Goal: Information Seeking & Learning: Check status

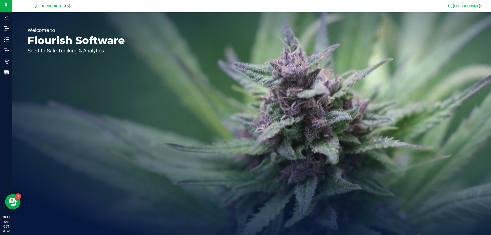
click at [481, 6] on span "Hi, [PERSON_NAME]!" at bounding box center [464, 6] width 33 height 4
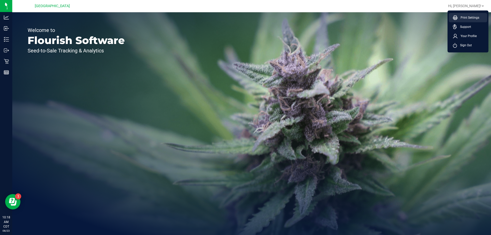
click at [458, 19] on span "Print Settings" at bounding box center [469, 17] width 22 height 5
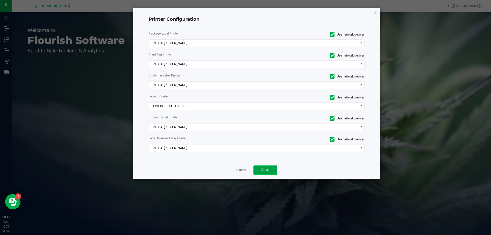
click at [261, 174] on button "Save" at bounding box center [266, 170] width 24 height 9
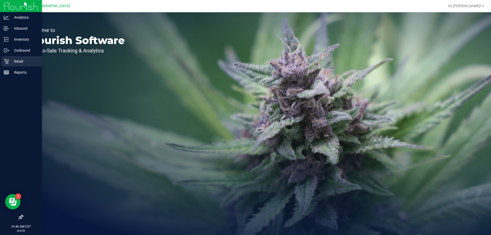
click at [8, 61] on icon at bounding box center [6, 61] width 5 height 5
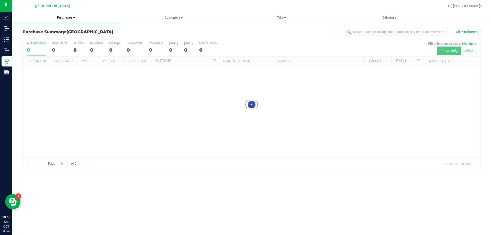
click at [74, 18] on span at bounding box center [74, 17] width 2 height 1
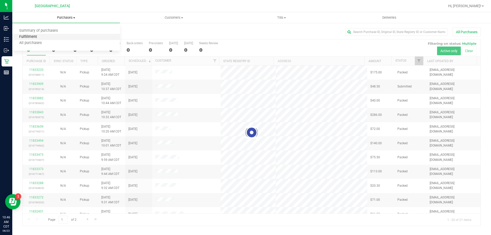
click at [34, 35] on span "Fulfillment" at bounding box center [28, 37] width 32 height 4
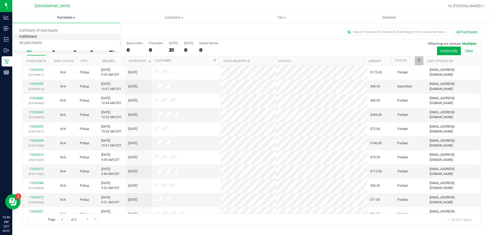
click at [40, 37] on span "Fulfillment" at bounding box center [28, 37] width 32 height 4
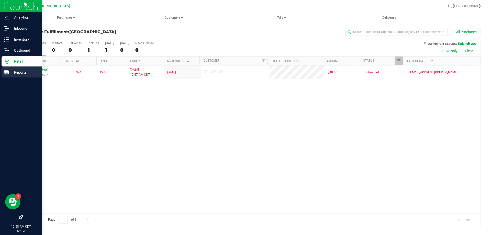
click at [16, 71] on p "Reports" at bounding box center [24, 72] width 31 height 6
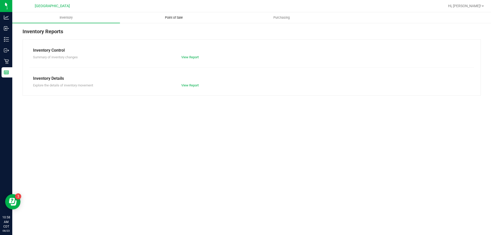
click at [166, 21] on uib-tab-heading "Point of Sale" at bounding box center [173, 18] width 107 height 10
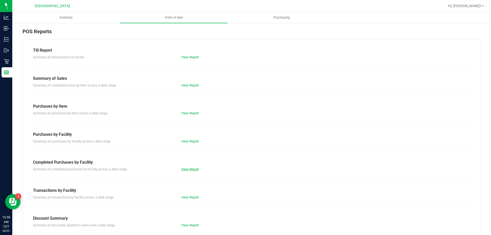
click at [181, 171] on link "View Report" at bounding box center [189, 169] width 17 height 4
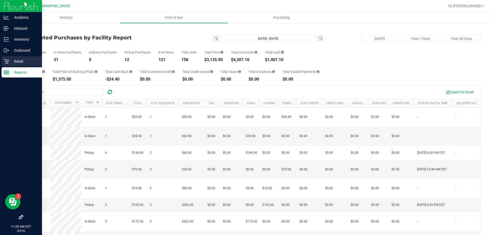
click at [20, 59] on p "Retail" at bounding box center [24, 61] width 31 height 6
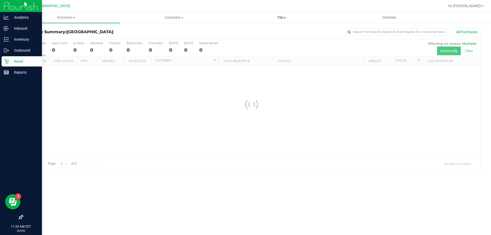
click at [282, 18] on span "Tills" at bounding box center [281, 17] width 107 height 5
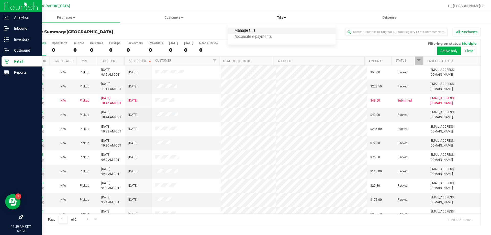
click at [239, 32] on span "Manage tills" at bounding box center [245, 31] width 35 height 4
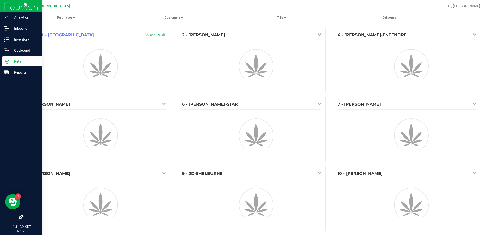
click at [10, 61] on p "Retail" at bounding box center [24, 61] width 31 height 6
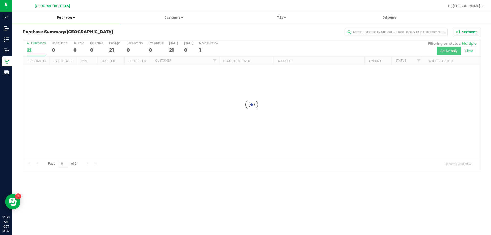
click at [65, 19] on span "Purchases" at bounding box center [66, 17] width 108 height 5
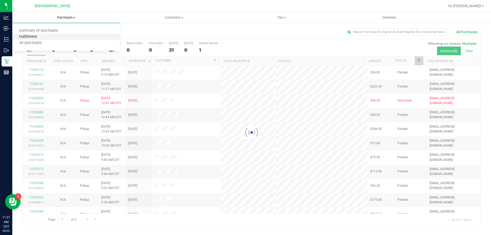
click at [26, 39] on span "Fulfillment" at bounding box center [28, 37] width 32 height 4
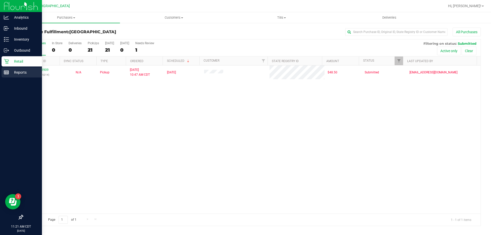
click at [15, 71] on p "Reports" at bounding box center [24, 72] width 31 height 6
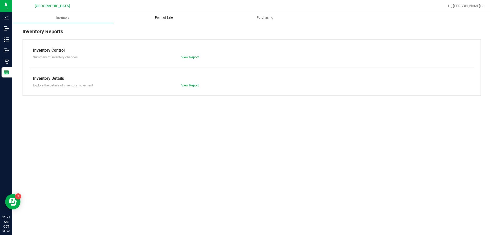
click at [171, 16] on span "Point of Sale" at bounding box center [164, 17] width 32 height 5
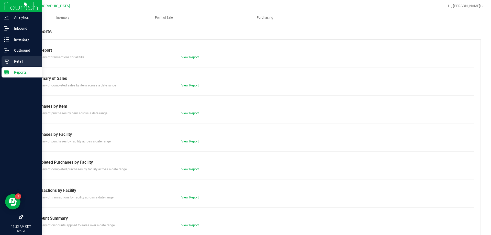
click at [13, 60] on p "Retail" at bounding box center [24, 61] width 31 height 6
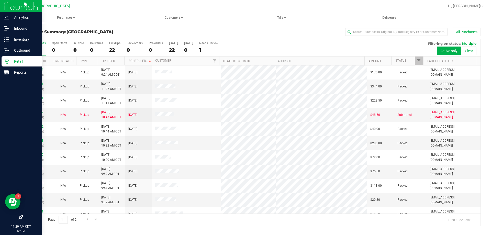
click at [27, 62] on p "Retail" at bounding box center [24, 61] width 31 height 6
click at [26, 62] on p "Retail" at bounding box center [24, 61] width 31 height 6
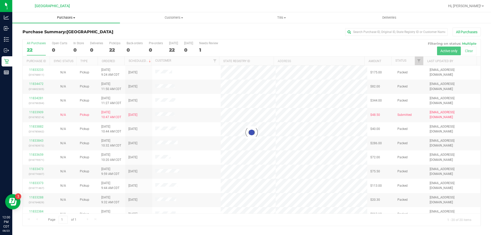
click at [65, 17] on span "Purchases" at bounding box center [66, 17] width 108 height 5
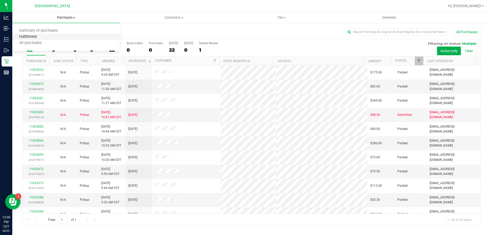
click at [30, 37] on span "Fulfillment" at bounding box center [28, 37] width 32 height 4
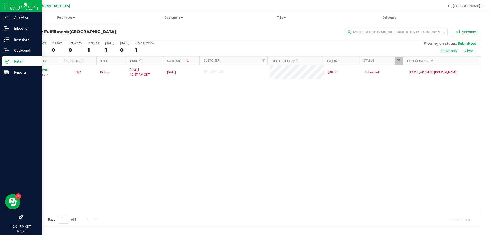
click at [17, 64] on p "Retail" at bounding box center [24, 61] width 31 height 6
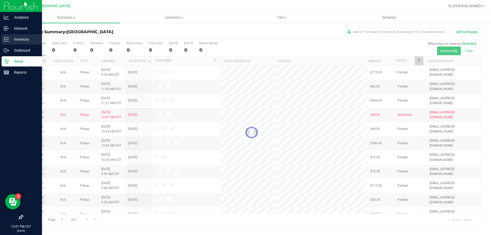
click at [12, 35] on div "Inventory" at bounding box center [22, 39] width 40 height 10
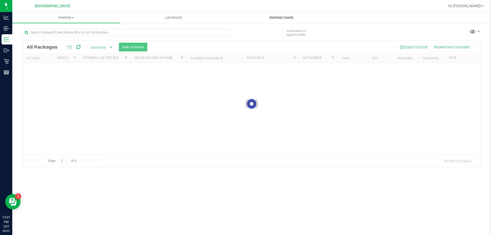
click at [288, 18] on span "Inventory Counts" at bounding box center [282, 17] width 38 height 5
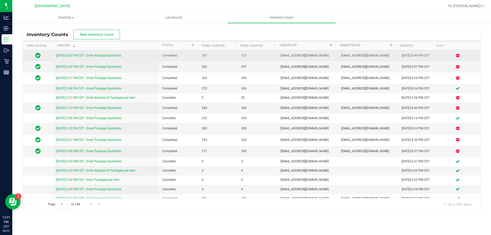
click at [94, 54] on link "[DATE] 6:03 PM CDT - Enter Package Quantities" at bounding box center [88, 56] width 65 height 4
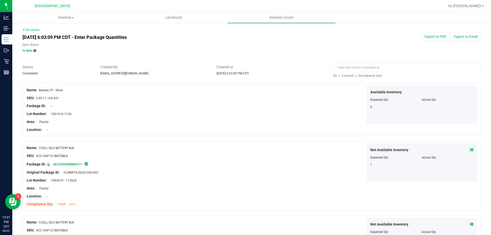
click at [367, 76] on span "Discrepancy only" at bounding box center [370, 76] width 24 height 4
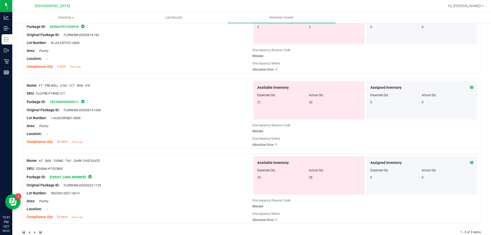
scroll to position [91, 0]
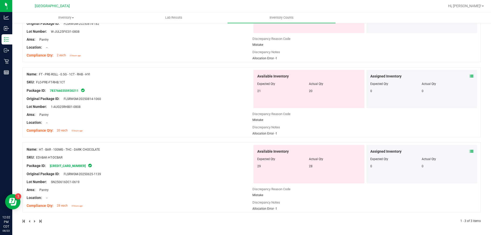
drag, startPoint x: 95, startPoint y: 75, endPoint x: 39, endPoint y: 75, distance: 55.8
click at [39, 75] on div "Name: FT - PRE-ROLL - 0.5G - 1CT - RHB - HYI" at bounding box center [140, 74] width 226 height 5
copy span "FT - PRE-ROLL - 0.5G - 1CT - RHB - HYI"
drag, startPoint x: 103, startPoint y: 150, endPoint x: 39, endPoint y: 151, distance: 63.7
click at [39, 151] on div "Name: HT - BAR - 100MG - THC - DARK CHOCOLATE" at bounding box center [140, 149] width 226 height 5
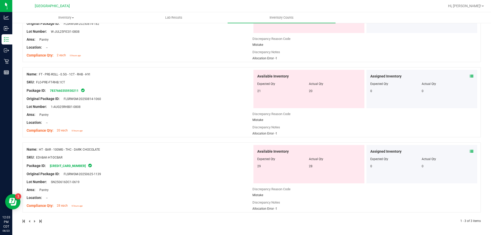
copy span "HT - BAR - 100MG - THC - DARK CHOCOLATE"
click at [109, 160] on div "SKU: EDI-BAK-HT-DCBAR" at bounding box center [140, 157] width 226 height 5
drag, startPoint x: 112, startPoint y: 152, endPoint x: 107, endPoint y: 151, distance: 4.7
click at [107, 151] on div "Name: HT - BAR - 100MG - THC - DARK CHOCOLATE SKU: EDI-BAK-HT-DCBAR Package ID:…" at bounding box center [140, 177] width 226 height 65
drag, startPoint x: 111, startPoint y: 166, endPoint x: 113, endPoint y: 159, distance: 7.2
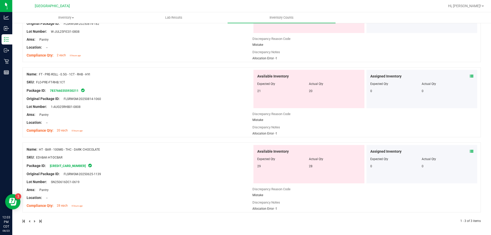
click at [111, 166] on div "Package ID: [CREDIT_CARD_NUMBER]" at bounding box center [140, 166] width 226 height 6
drag, startPoint x: 104, startPoint y: 149, endPoint x: 40, endPoint y: 151, distance: 64.2
click at [40, 151] on div "Name: HT - BAR - 100MG - THC - DARK CHOCOLATE" at bounding box center [140, 149] width 226 height 5
copy span "HT - BAR - 100MG - THC - DARK CHOCOLATE"
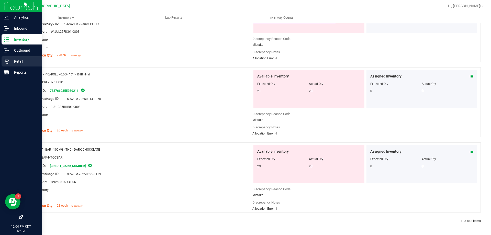
click at [17, 65] on div "Retail" at bounding box center [22, 61] width 40 height 10
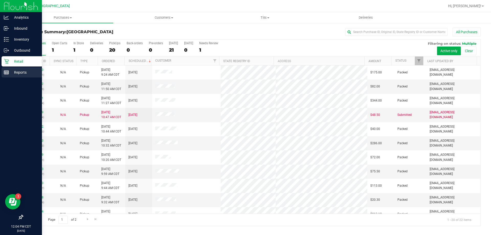
click at [13, 74] on p "Reports" at bounding box center [24, 72] width 31 height 6
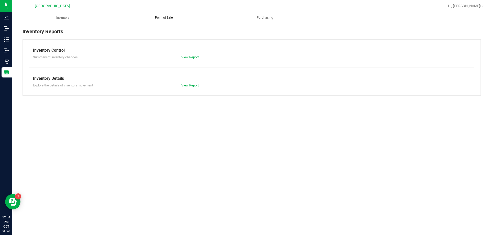
click at [166, 20] on uib-tab-heading "Point of Sale" at bounding box center [164, 18] width 101 height 10
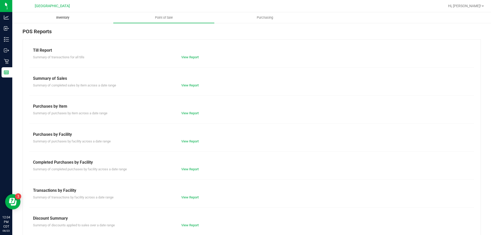
click at [59, 16] on span "Inventory" at bounding box center [62, 17] width 27 height 5
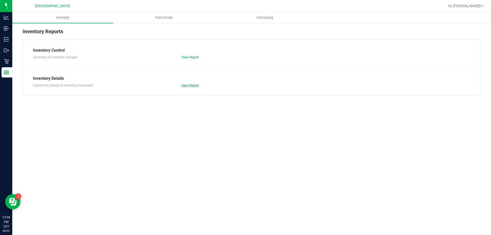
click at [192, 87] on link "View Report" at bounding box center [189, 85] width 17 height 4
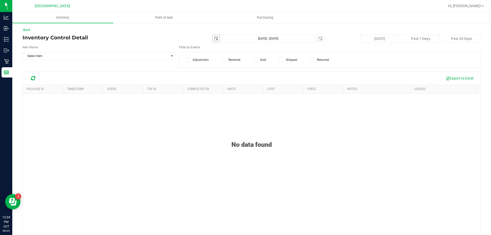
click at [213, 41] on span "select" at bounding box center [216, 38] width 7 height 7
click at [252, 92] on link "22" at bounding box center [251, 91] width 7 height 8
type input "[DATE]"
click at [319, 40] on span "select" at bounding box center [321, 39] width 4 height 4
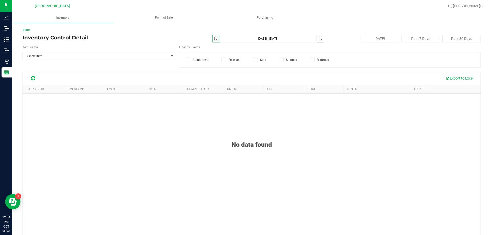
scroll to position [0, 13]
click at [354, 89] on link "22" at bounding box center [355, 89] width 7 height 8
type input "[DATE] - [DATE]"
type input "[DATE]"
click at [70, 56] on span "Select Item" at bounding box center [96, 55] width 146 height 7
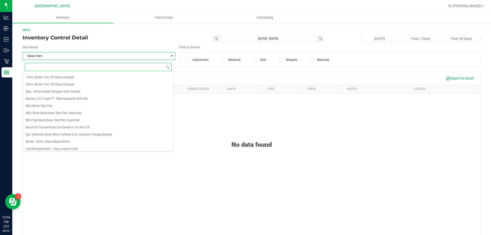
paste input "HT 100mg Dark Chocolate Bar (THC)"
type input "HT 100mg Dark Chocolate Bar (THC)"
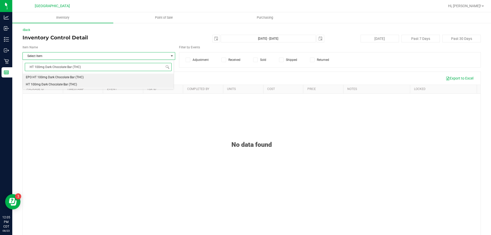
click at [68, 81] on li "HT 100mg Dark Chocolate Bar (THC)" at bounding box center [98, 84] width 151 height 7
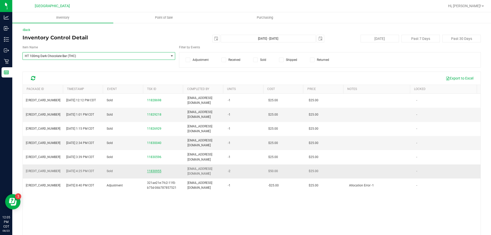
click at [151, 171] on span "11830955" at bounding box center [154, 171] width 14 height 4
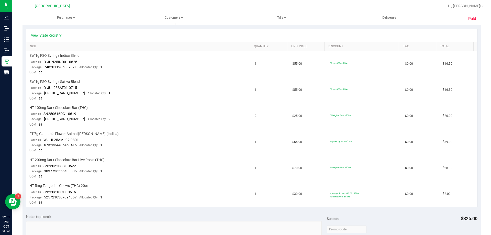
scroll to position [128, 0]
